Goal: Task Accomplishment & Management: Complete application form

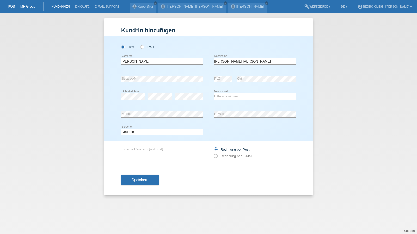
drag, startPoint x: 0, startPoint y: 0, endPoint x: 60, endPoint y: 5, distance: 60.2
click at [60, 5] on link "Kund*innen" at bounding box center [60, 6] width 23 height 3
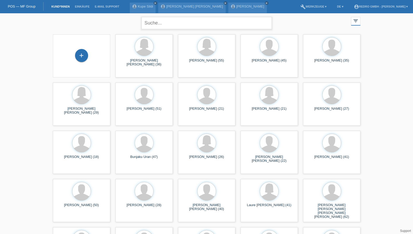
click at [179, 25] on input "text" at bounding box center [207, 23] width 130 height 12
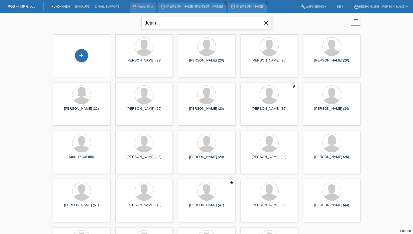
click at [175, 25] on input "dejan" at bounding box center [207, 23] width 130 height 12
click at [151, 22] on input "dejan marinovic" at bounding box center [207, 23] width 130 height 12
type input "marinovic"
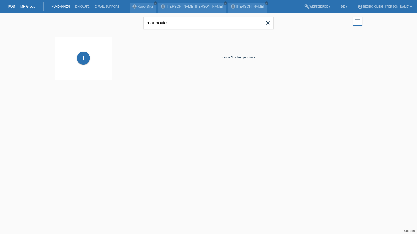
click at [268, 24] on icon "close" at bounding box center [268, 23] width 6 height 6
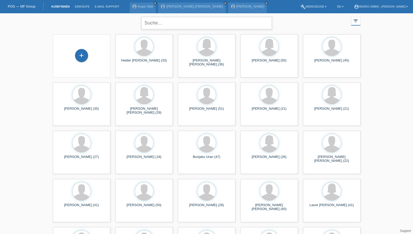
click at [166, 21] on input "text" at bounding box center [207, 23] width 130 height 12
type input "r"
type input "tarik"
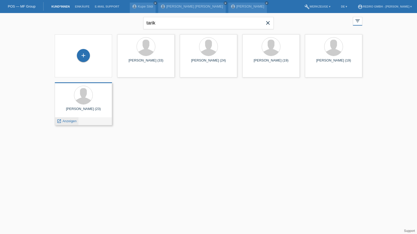
click at [72, 121] on span "Anzeigen" at bounding box center [70, 121] width 14 height 4
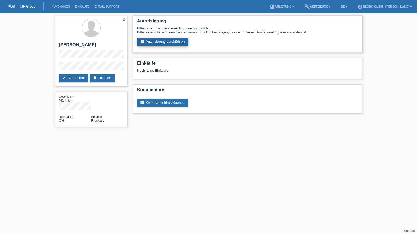
click at [165, 40] on link "assignment_turned_in Autorisierung durchführen" at bounding box center [162, 42] width 51 height 8
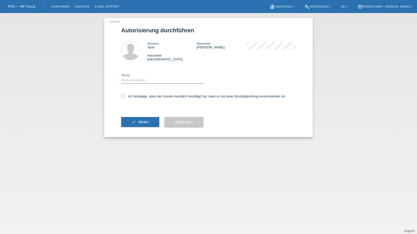
drag, startPoint x: 0, startPoint y: 0, endPoint x: 132, endPoint y: 78, distance: 153.8
click at [132, 78] on select "Bitte auswählen CHF 1.00 - CHF 499.00 CHF 500.00 - CHF 1'999.00 CHF 2'000.00 - …" at bounding box center [162, 80] width 82 height 6
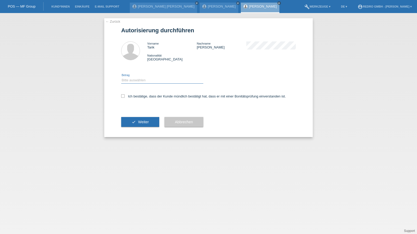
select select "1"
click at [121, 77] on select "Bitte auswählen CHF 1.00 - CHF 499.00 CHF 500.00 - CHF 1'999.00 CHF 2'000.00 - …" at bounding box center [162, 80] width 82 height 6
click at [131, 95] on label "Ich bestätige, dass der Kunde mündlich bestätigt hat, dass er mit einer Bonität…" at bounding box center [203, 96] width 165 height 4
click at [125, 95] on input "Ich bestätige, dass der Kunde mündlich bestätigt hat, dass er mit einer Bonität…" at bounding box center [122, 95] width 3 height 3
checkbox input "true"
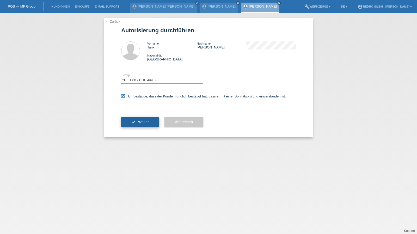
click at [131, 123] on button "check Weiter" at bounding box center [140, 122] width 38 height 10
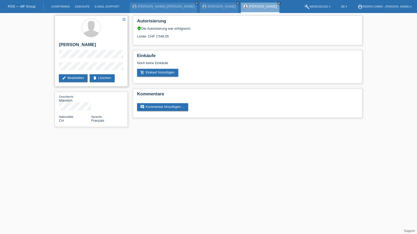
click at [80, 62] on div "star_border Tarik Yao edit Bearbeiten delete Löschen" at bounding box center [91, 51] width 73 height 71
click at [64, 6] on link "Kund*innen" at bounding box center [60, 6] width 23 height 3
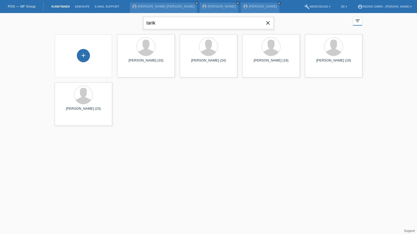
click at [213, 27] on input "tarik" at bounding box center [208, 23] width 130 height 12
paste input "Barbos"
type input "Barbos"
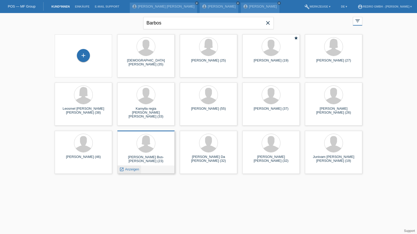
click at [129, 170] on span "Anzeigen" at bounding box center [132, 169] width 14 height 4
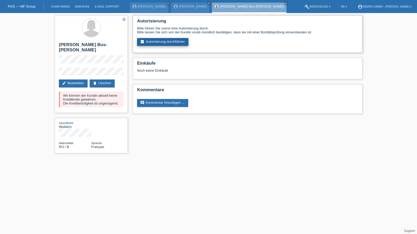
click at [167, 40] on link "assignment_turned_in Autorisierung durchführen" at bounding box center [162, 42] width 51 height 8
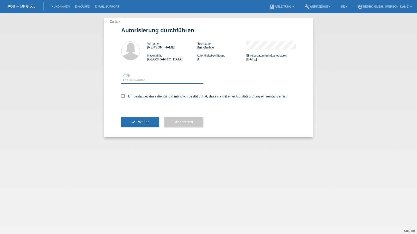
click at [139, 81] on select "Bitte auswählen CHF 1.00 - CHF 499.00 CHF 500.00 - CHF 1'999.00 CHF 2'000.00 - …" at bounding box center [162, 80] width 82 height 6
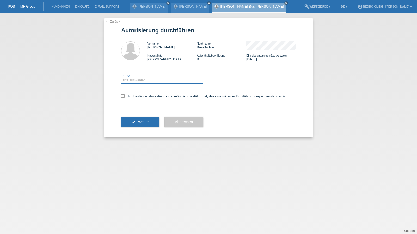
select select "1"
click at [121, 77] on select "Bitte auswählen CHF 1.00 - CHF 499.00 CHF 500.00 - CHF 1'999.00 CHF 2'000.00 - …" at bounding box center [162, 80] width 82 height 6
click at [132, 96] on label "Ich bestätige, dass die Kundin mündlich bestätigt hat, dass sie mit einer Bonit…" at bounding box center [204, 96] width 166 height 4
click at [125, 96] on input "Ich bestätige, dass die Kundin mündlich bestätigt hat, dass sie mit einer Bonit…" at bounding box center [122, 95] width 3 height 3
checkbox input "true"
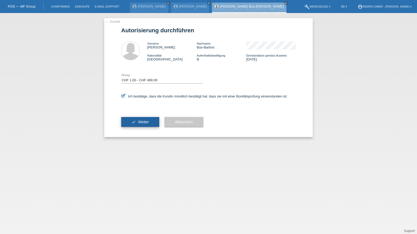
click at [130, 122] on button "check Weiter" at bounding box center [140, 122] width 38 height 10
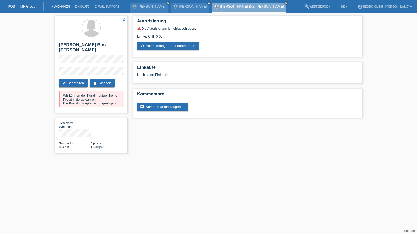
click at [65, 5] on link "Kund*innen" at bounding box center [60, 6] width 23 height 3
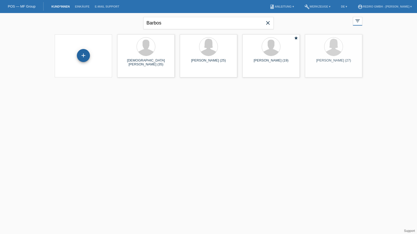
click at [81, 57] on div "+" at bounding box center [83, 55] width 13 height 13
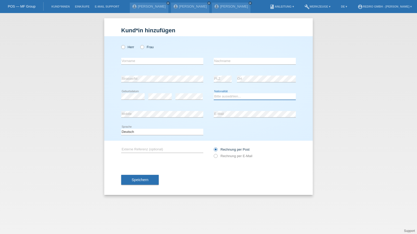
click at [237, 96] on select "Bitte auswählen... [GEOGRAPHIC_DATA] [GEOGRAPHIC_DATA] [GEOGRAPHIC_DATA] [GEOGR…" at bounding box center [255, 96] width 82 height 6
click at [237, 96] on select "Bitte auswählen... Schweiz Deutschland Liechtenstein Österreich ------------ Af…" at bounding box center [255, 96] width 82 height 6
select select "BR"
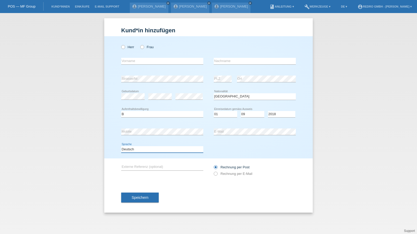
click at [141, 150] on select "Deutsch Français Italiano English" at bounding box center [162, 149] width 82 height 6
select select "fr"
click at [121, 146] on select "Deutsch Français Italiano English" at bounding box center [162, 149] width 82 height 6
click at [132, 196] on span "Speichern" at bounding box center [140, 198] width 17 height 4
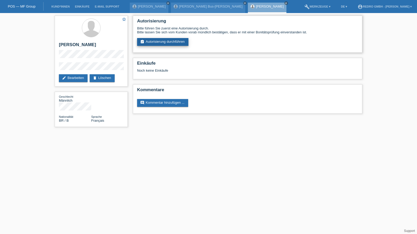
click at [173, 39] on link "assignment_turned_in Autorisierung durchführen" at bounding box center [162, 42] width 51 height 8
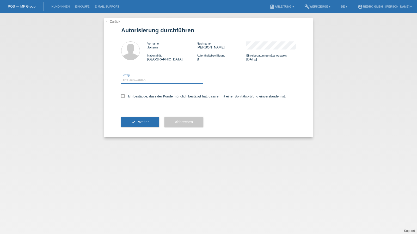
click at [147, 80] on select "Bitte auswählen CHF 1.00 - CHF 499.00 CHF 500.00 - CHF 1'999.00 CHF 2'000.00 - …" at bounding box center [162, 80] width 82 height 6
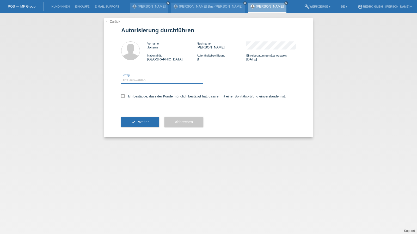
select select "1"
click at [121, 77] on select "Bitte auswählen CHF 1.00 - CHF 499.00 CHF 500.00 - CHF 1'999.00 CHF 2'000.00 - …" at bounding box center [162, 80] width 82 height 6
click at [138, 97] on label "Ich bestätige, dass der Kunde mündlich bestätigt hat, dass er mit einer Bonität…" at bounding box center [203, 96] width 165 height 4
click at [125, 97] on input "Ich bestätige, dass der Kunde mündlich bestätigt hat, dass er mit einer Bonität…" at bounding box center [122, 95] width 3 height 3
checkbox input "true"
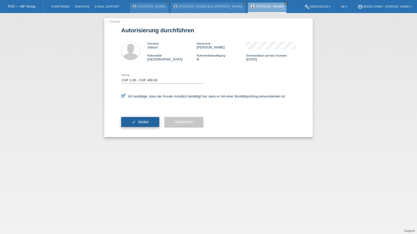
click at [130, 125] on button "check Weiter" at bounding box center [140, 122] width 38 height 10
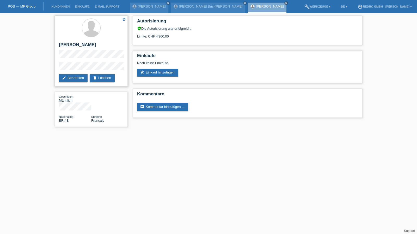
click at [93, 49] on h2 "[PERSON_NAME]" at bounding box center [91, 46] width 65 height 8
click at [94, 47] on h2 "[PERSON_NAME]" at bounding box center [91, 46] width 65 height 8
copy div "[PERSON_NAME]"
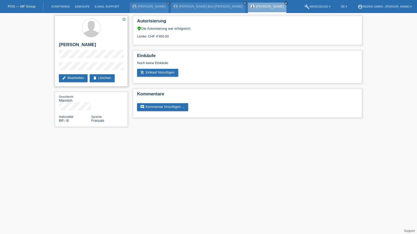
click at [58, 67] on div "star_border Joilson Carvalho Andrade edit Bearbeiten delete Löschen" at bounding box center [91, 51] width 73 height 71
click at [61, 11] on li "Kund*innen" at bounding box center [60, 6] width 23 height 13
click at [62, 8] on li "Kund*innen" at bounding box center [60, 6] width 23 height 13
click at [62, 6] on link "Kund*innen" at bounding box center [60, 6] width 23 height 3
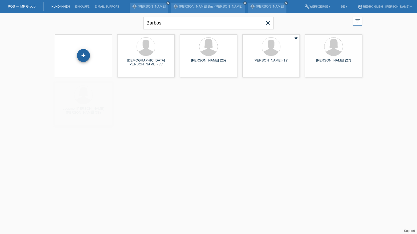
click at [88, 56] on div "+" at bounding box center [83, 55] width 13 height 13
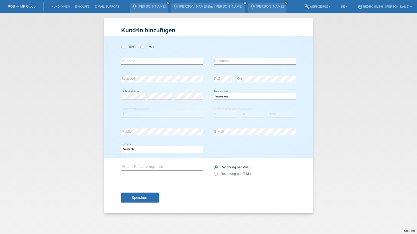
select select "TR"
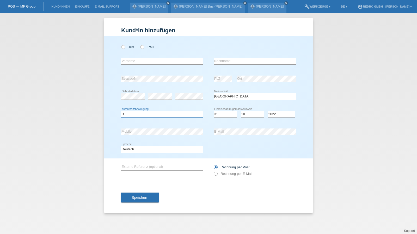
select select "B"
select select "31"
select select "10"
select select "2021"
click at [143, 195] on button "Speichern" at bounding box center [140, 198] width 38 height 10
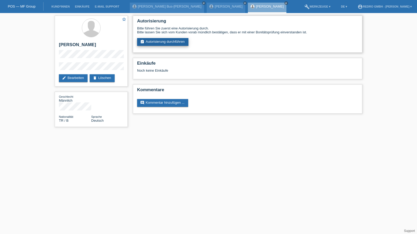
click at [151, 42] on link "assignment_turned_in Autorisierung durchführen" at bounding box center [162, 42] width 51 height 8
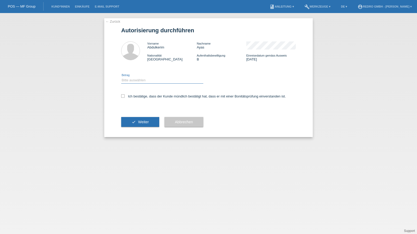
click at [150, 81] on select "Bitte auswählen CHF 1.00 - CHF 499.00 CHF 500.00 - CHF 1'999.00 CHF 2'000.00 - …" at bounding box center [162, 80] width 82 height 6
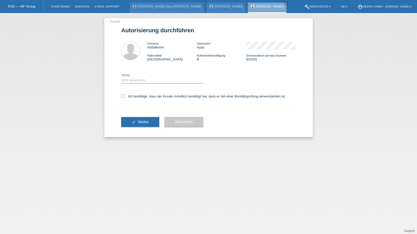
select select "1"
click at [121, 77] on select "Bitte auswählen CHF 1.00 - CHF 499.00 CHF 500.00 - CHF 1'999.00 CHF 2'000.00 - …" at bounding box center [162, 80] width 82 height 6
click at [141, 97] on label "Ich bestätige, dass der Kunde mündlich bestätigt hat, dass er mit einer Bonität…" at bounding box center [203, 96] width 165 height 4
click at [125, 97] on input "Ich bestätige, dass der Kunde mündlich bestätigt hat, dass er mit einer Bonität…" at bounding box center [122, 95] width 3 height 3
checkbox input "true"
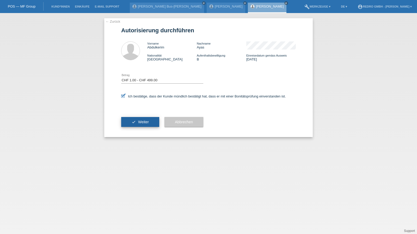
click at [142, 120] on button "check Weiter" at bounding box center [140, 122] width 38 height 10
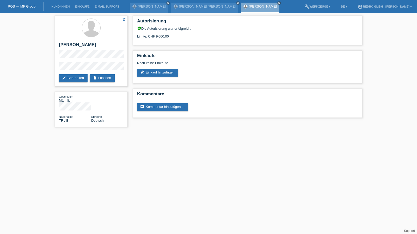
click at [38, 68] on div "star_border Abdulkerim Ayas edit Bearbeiten delete Löschen Geschlecht Männlich …" at bounding box center [208, 72] width 417 height 119
click at [50, 66] on div "star_border Abdulkerim Ayas edit Bearbeiten delete Löschen Geschlecht Männlich …" at bounding box center [208, 72] width 417 height 119
click at [75, 44] on h2 "[PERSON_NAME]" at bounding box center [91, 46] width 65 height 8
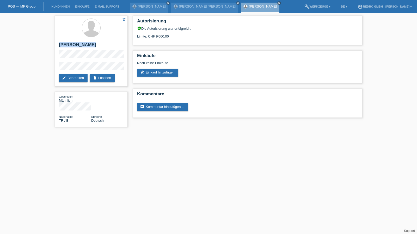
copy div "[PERSON_NAME]"
click at [60, 5] on link "Kund*innen" at bounding box center [60, 6] width 23 height 3
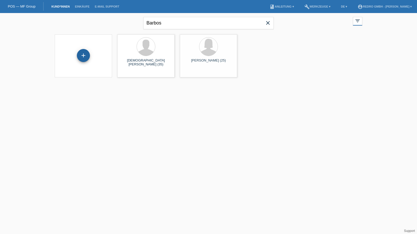
click at [82, 51] on div "+" at bounding box center [83, 55] width 13 height 13
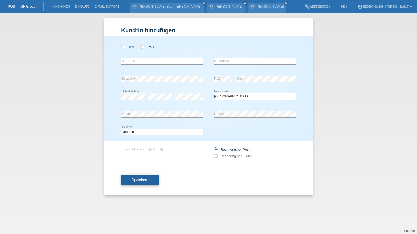
click at [148, 178] on button "Speichern" at bounding box center [140, 180] width 38 height 10
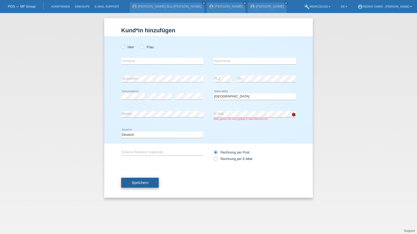
click at [137, 183] on span "Speichern" at bounding box center [140, 183] width 17 height 4
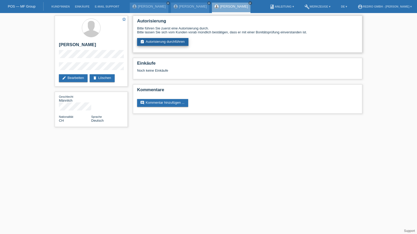
click at [166, 42] on link "assignment_turned_in Autorisierung durchführen" at bounding box center [162, 42] width 51 height 8
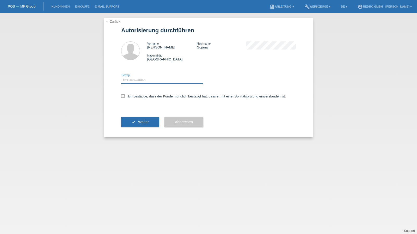
click at [142, 81] on select "Bitte auswählen CHF 1.00 - CHF 499.00 CHF 500.00 - CHF 1'999.00 CHF 2'000.00 - …" at bounding box center [162, 80] width 82 height 6
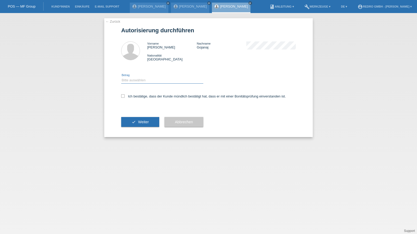
select select "1"
click at [121, 77] on select "Bitte auswählen CHF 1.00 - CHF 499.00 CHF 500.00 - CHF 1'999.00 CHF 2'000.00 - …" at bounding box center [162, 80] width 82 height 6
click at [134, 98] on label "Ich bestätige, dass der Kunde mündlich bestätigt hat, dass er mit einer Bonität…" at bounding box center [203, 96] width 165 height 4
click at [125, 98] on input "Ich bestätige, dass der Kunde mündlich bestätigt hat, dass er mit einer Bonität…" at bounding box center [122, 95] width 3 height 3
checkbox input "true"
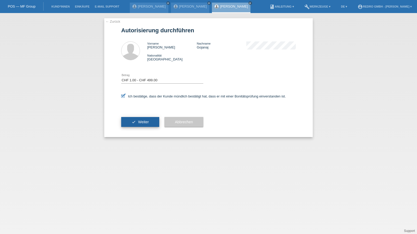
click at [134, 119] on button "check Weiter" at bounding box center [140, 122] width 38 height 10
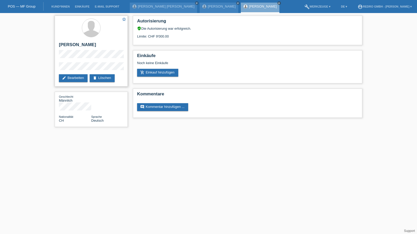
click at [83, 46] on h2 "[PERSON_NAME]" at bounding box center [91, 46] width 65 height 8
copy div "[PERSON_NAME]"
click at [52, 68] on div "star_border Robert Gojanaj edit Bearbeiten delete Löschen Geschlecht Männlich N…" at bounding box center [91, 72] width 78 height 119
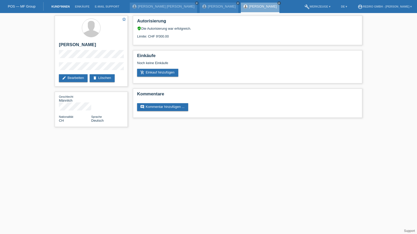
click at [52, 8] on link "Kund*innen" at bounding box center [60, 6] width 23 height 3
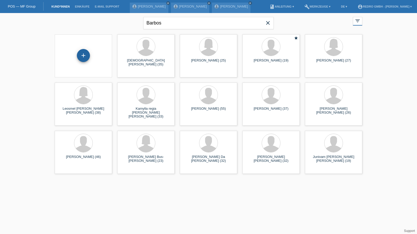
click at [78, 58] on div "+" at bounding box center [83, 55] width 13 height 13
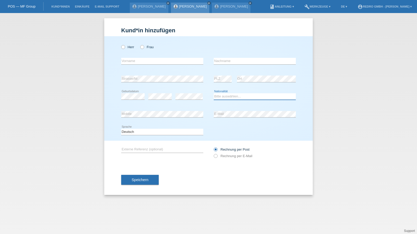
select select "CH"
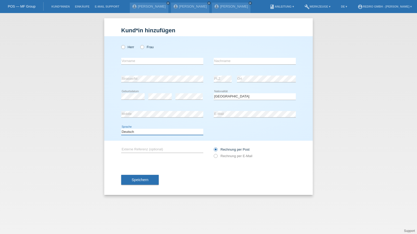
click at [141, 129] on select "Deutsch Français Italiano English" at bounding box center [162, 132] width 82 height 6
select select "fr"
click at [121, 129] on select "Deutsch Français Italiano English" at bounding box center [162, 132] width 82 height 6
click at [137, 57] on div "error Vorname" at bounding box center [162, 61] width 82 height 18
click at [136, 59] on input "text" at bounding box center [162, 61] width 82 height 7
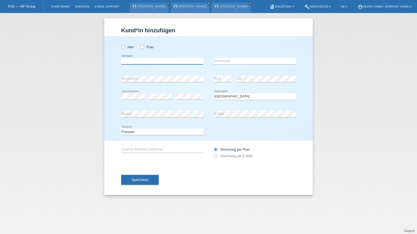
paste input "[PERSON_NAME]"
type input "[PERSON_NAME]"
click at [129, 47] on label "Herr" at bounding box center [127, 47] width 13 height 4
click at [125, 47] on input "Herr" at bounding box center [122, 46] width 3 height 3
radio input "true"
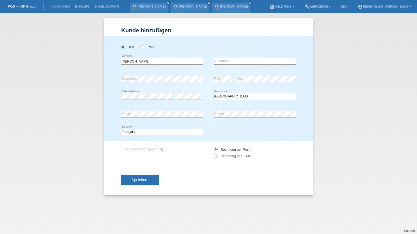
click at [142, 56] on div "João Pedro error Vorname" at bounding box center [162, 61] width 82 height 18
click at [143, 61] on input "[PERSON_NAME]" at bounding box center [162, 61] width 82 height 7
type input "Mayor"
click at [140, 188] on div "Speichern" at bounding box center [208, 180] width 175 height 30
click at [142, 182] on span "Speichern" at bounding box center [140, 180] width 17 height 4
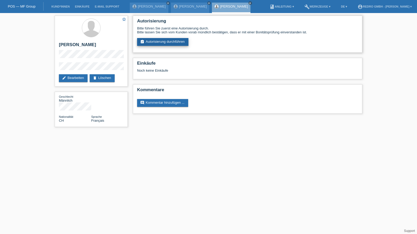
click at [166, 44] on link "assignment_turned_in Autorisierung durchführen" at bounding box center [162, 42] width 51 height 8
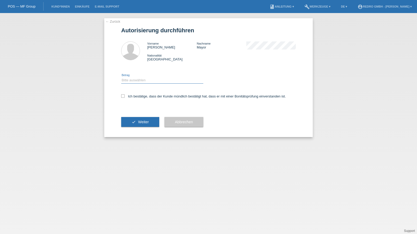
drag, startPoint x: 134, startPoint y: 80, endPoint x: 133, endPoint y: 83, distance: 3.5
click at [134, 80] on select "Bitte auswählen CHF 1.00 - CHF 499.00 CHF 500.00 - CHF 1'999.00 CHF 2'000.00 - …" at bounding box center [162, 80] width 82 height 6
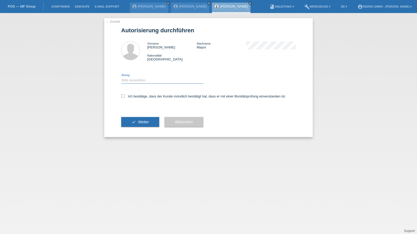
select select "1"
click at [121, 77] on select "Bitte auswählen CHF 1.00 - CHF 499.00 CHF 500.00 - CHF 1'999.00 CHF 2'000.00 - …" at bounding box center [162, 80] width 82 height 6
click at [131, 96] on label "Ich bestätige, dass der Kunde mündlich bestätigt hat, dass er mit einer Bonität…" at bounding box center [203, 96] width 165 height 4
click at [125, 96] on input "Ich bestätige, dass der Kunde mündlich bestätigt hat, dass er mit einer Bonität…" at bounding box center [122, 95] width 3 height 3
checkbox input "true"
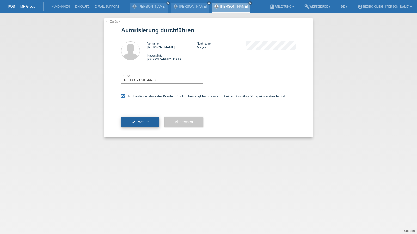
click at [131, 123] on button "check Weiter" at bounding box center [140, 122] width 38 height 10
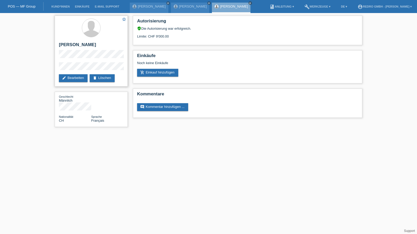
click at [78, 47] on h2 "[PERSON_NAME]" at bounding box center [91, 46] width 65 height 8
copy div "[PERSON_NAME]"
click at [47, 70] on div "star_border João Pedro Mayor edit Bearbeiten delete Löschen Geschlecht Männlich…" at bounding box center [208, 72] width 417 height 119
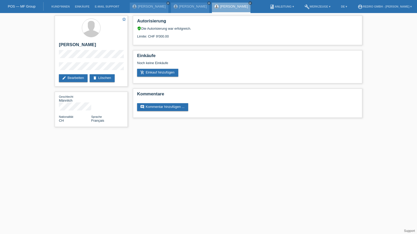
click at [47, 69] on div "star_border João Pedro Mayor edit Bearbeiten delete Löschen Geschlecht Männlich…" at bounding box center [208, 72] width 417 height 119
click at [79, 62] on div "star_border João Pedro Mayor edit Bearbeiten delete Löschen" at bounding box center [91, 51] width 73 height 71
click at [58, 8] on li "Kund*innen" at bounding box center [60, 6] width 23 height 13
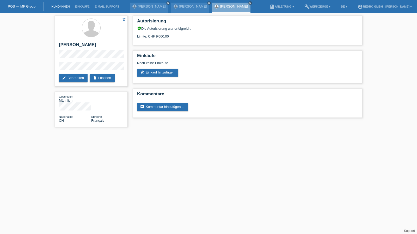
click at [58, 8] on link "Kund*innen" at bounding box center [60, 6] width 23 height 3
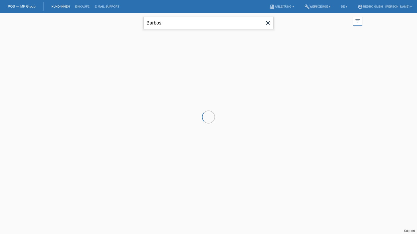
click at [213, 24] on input "Barbos" at bounding box center [208, 23] width 130 height 12
paste input "[PERSON_NAME]"
type input "Sritharan"
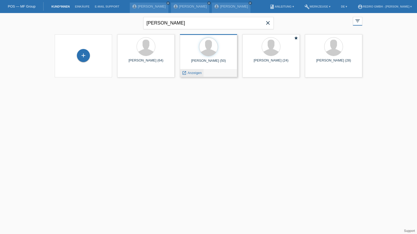
click at [193, 74] on span "Anzeigen" at bounding box center [195, 73] width 14 height 4
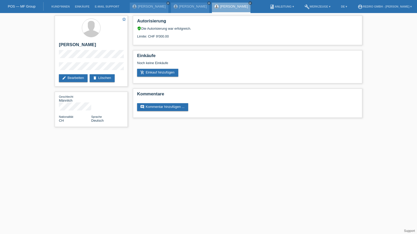
click at [47, 68] on div "star_border Sritharan Shanmugam edit Bearbeiten delete Löschen Geschlecht Männl…" at bounding box center [208, 72] width 417 height 119
click at [67, 44] on h2 "[PERSON_NAME]" at bounding box center [91, 46] width 65 height 8
copy div "[PERSON_NAME]"
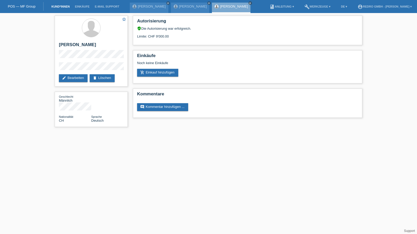
click at [65, 7] on link "Kund*innen" at bounding box center [60, 6] width 23 height 3
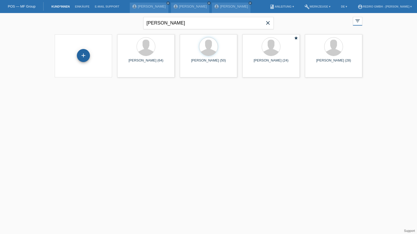
click at [83, 54] on div "+" at bounding box center [83, 55] width 13 height 13
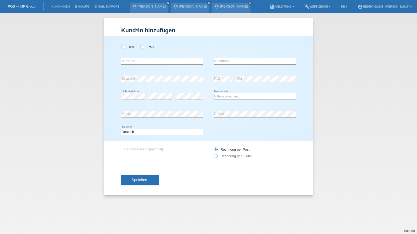
click at [227, 96] on select "Bitte auswählen... [GEOGRAPHIC_DATA] [GEOGRAPHIC_DATA] [GEOGRAPHIC_DATA] [GEOGR…" at bounding box center [255, 96] width 82 height 6
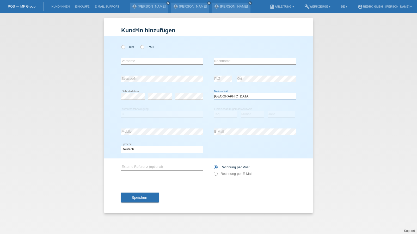
select select "PT"
select select "C"
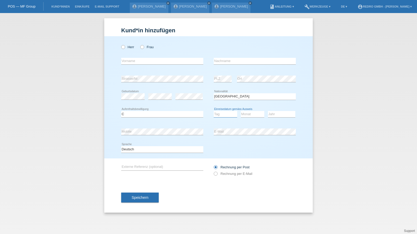
click at [218, 112] on select "Tag 01 02 03 04 05 06 07 08 09 10 11" at bounding box center [225, 114] width 23 height 6
select select "10"
select select "05"
select select "2007"
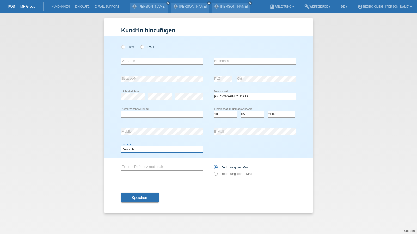
click at [153, 147] on select "Deutsch Français Italiano English" at bounding box center [162, 149] width 82 height 6
select select "fr"
click at [121, 146] on select "Deutsch Français Italiano English" at bounding box center [162, 149] width 82 height 6
click at [140, 202] on button "Speichern" at bounding box center [140, 198] width 38 height 10
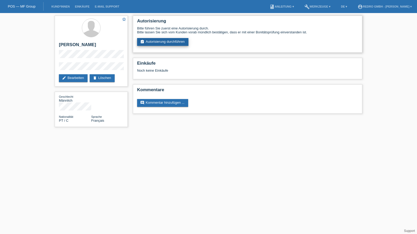
click at [156, 41] on link "assignment_turned_in Autorisierung durchführen" at bounding box center [162, 42] width 51 height 8
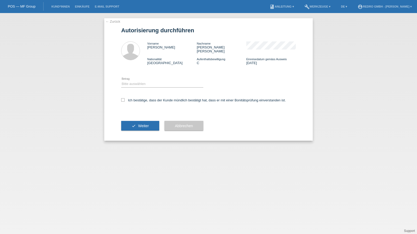
click at [141, 87] on icon at bounding box center [162, 87] width 82 height 0
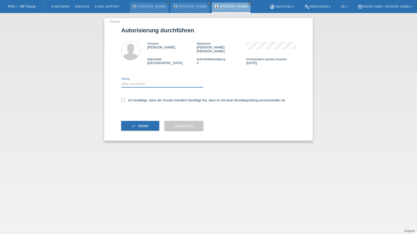
click at [135, 83] on select "Bitte auswählen CHF 1.00 - CHF 499.00 CHF 500.00 - CHF 1'999.00 CHF 2'000.00 - …" at bounding box center [162, 84] width 82 height 6
select select "1"
click at [121, 81] on select "Bitte auswählen CHF 1.00 - CHF 499.00 CHF 500.00 - CHF 1'999.00 CHF 2'000.00 - …" at bounding box center [162, 84] width 82 height 6
click at [134, 98] on label "Ich bestätige, dass der Kunde mündlich bestätigt hat, dass er mit einer Bonität…" at bounding box center [203, 100] width 165 height 4
click at [125, 98] on input "Ich bestätige, dass der Kunde mündlich bestätigt hat, dass er mit einer Bonität…" at bounding box center [122, 99] width 3 height 3
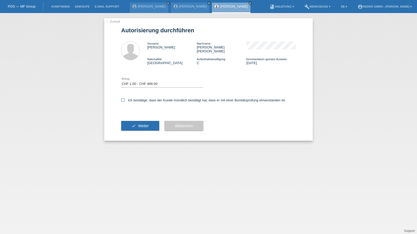
checkbox input "true"
click at [135, 124] on icon "check" at bounding box center [134, 126] width 4 height 4
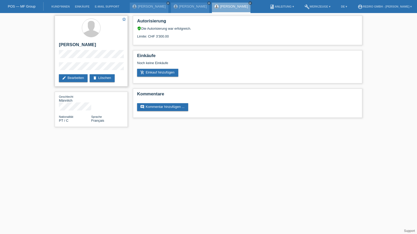
click at [92, 45] on h2 "[PERSON_NAME]" at bounding box center [91, 46] width 65 height 8
click at [86, 45] on h2 "[PERSON_NAME]" at bounding box center [91, 46] width 65 height 8
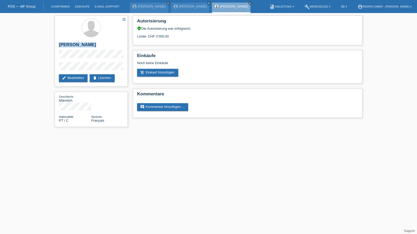
copy div "[PERSON_NAME]"
click at [51, 67] on div "star_border [PERSON_NAME] edit Bearbeiten delete Löschen Geschlecht Männlich Na…" at bounding box center [208, 72] width 417 height 119
click at [52, 69] on div "star_border [PERSON_NAME] edit Bearbeiten delete Löschen Geschlecht Männlich Na…" at bounding box center [91, 72] width 78 height 119
click at [77, 44] on h2 "[PERSON_NAME]" at bounding box center [91, 46] width 65 height 8
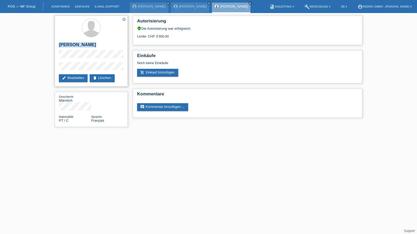
click at [77, 44] on h2 "[PERSON_NAME]" at bounding box center [91, 46] width 65 height 8
copy div "[PERSON_NAME]"
click at [76, 62] on div "star_border [PERSON_NAME] edit Bearbeiten delete Löschen" at bounding box center [91, 51] width 73 height 71
